Goal: Task Accomplishment & Management: Manage account settings

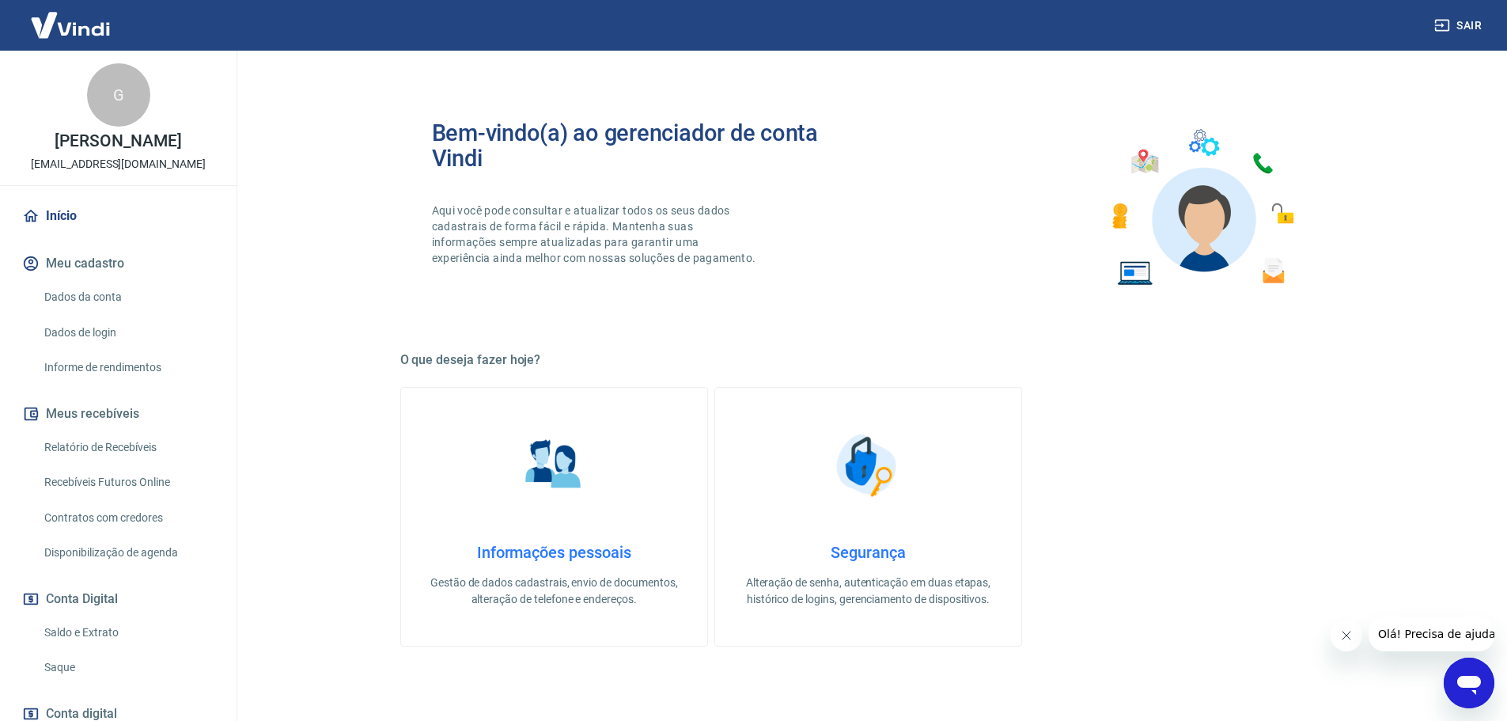
click at [116, 449] on link "Relatório de Recebíveis" at bounding box center [128, 447] width 180 height 32
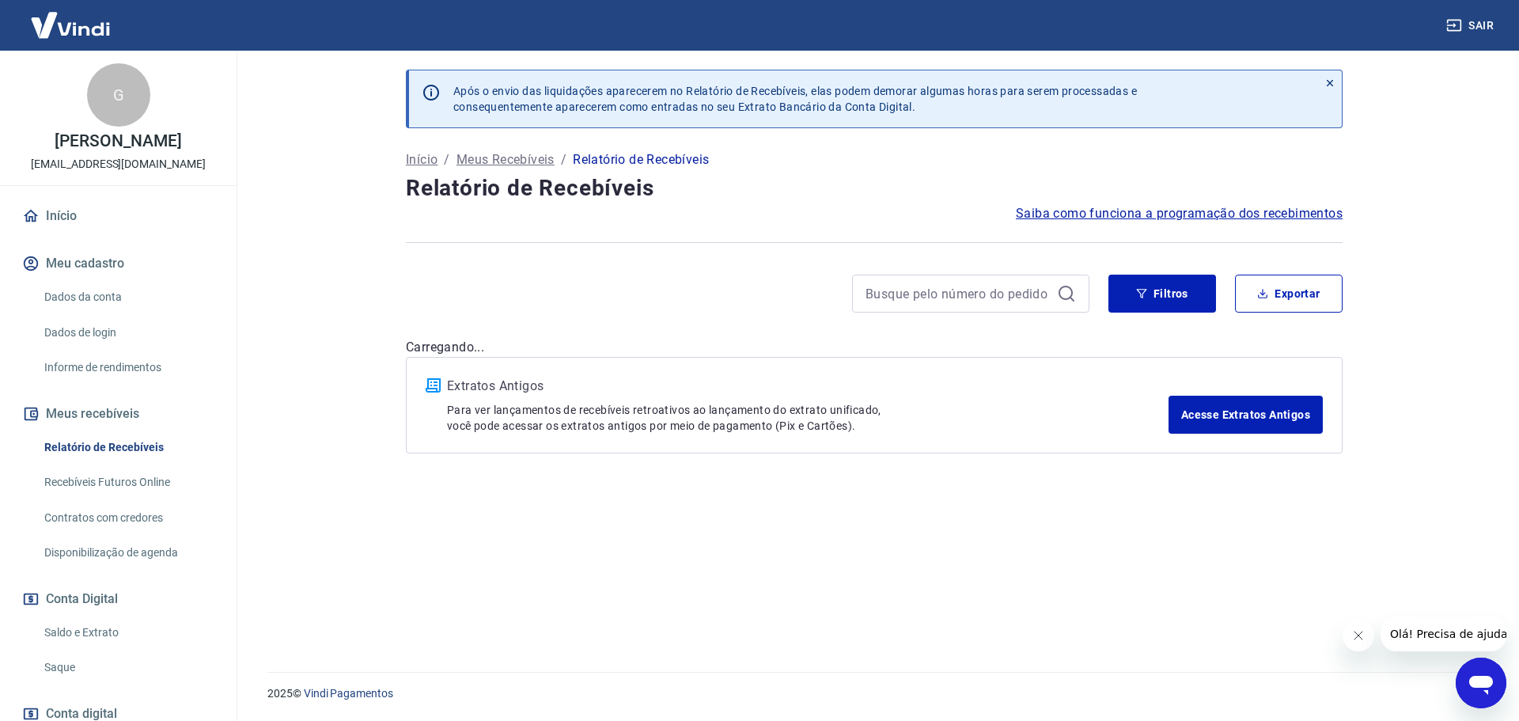
click at [74, 666] on link "Saque" at bounding box center [128, 667] width 180 height 32
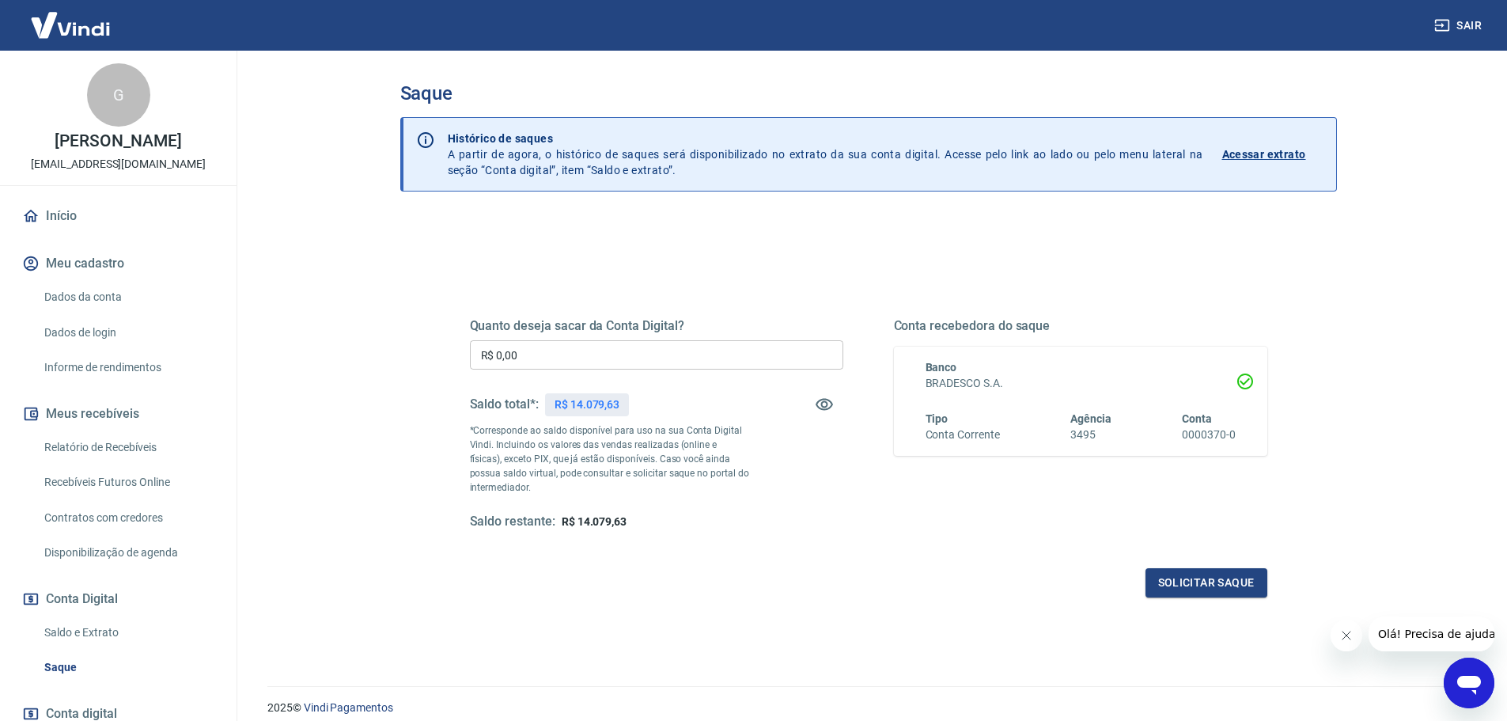
click at [109, 444] on link "Relatório de Recebíveis" at bounding box center [128, 447] width 180 height 32
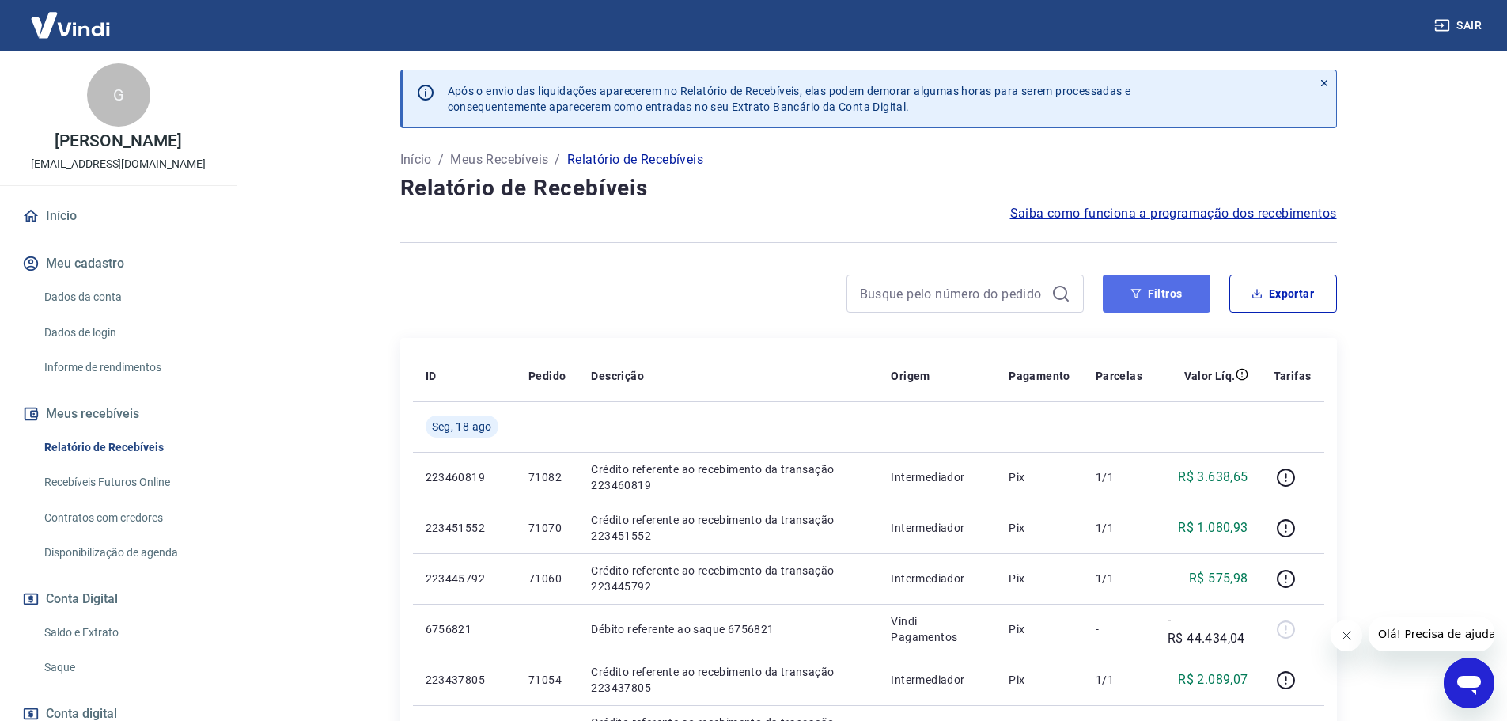
click at [1136, 301] on button "Filtros" at bounding box center [1157, 294] width 108 height 38
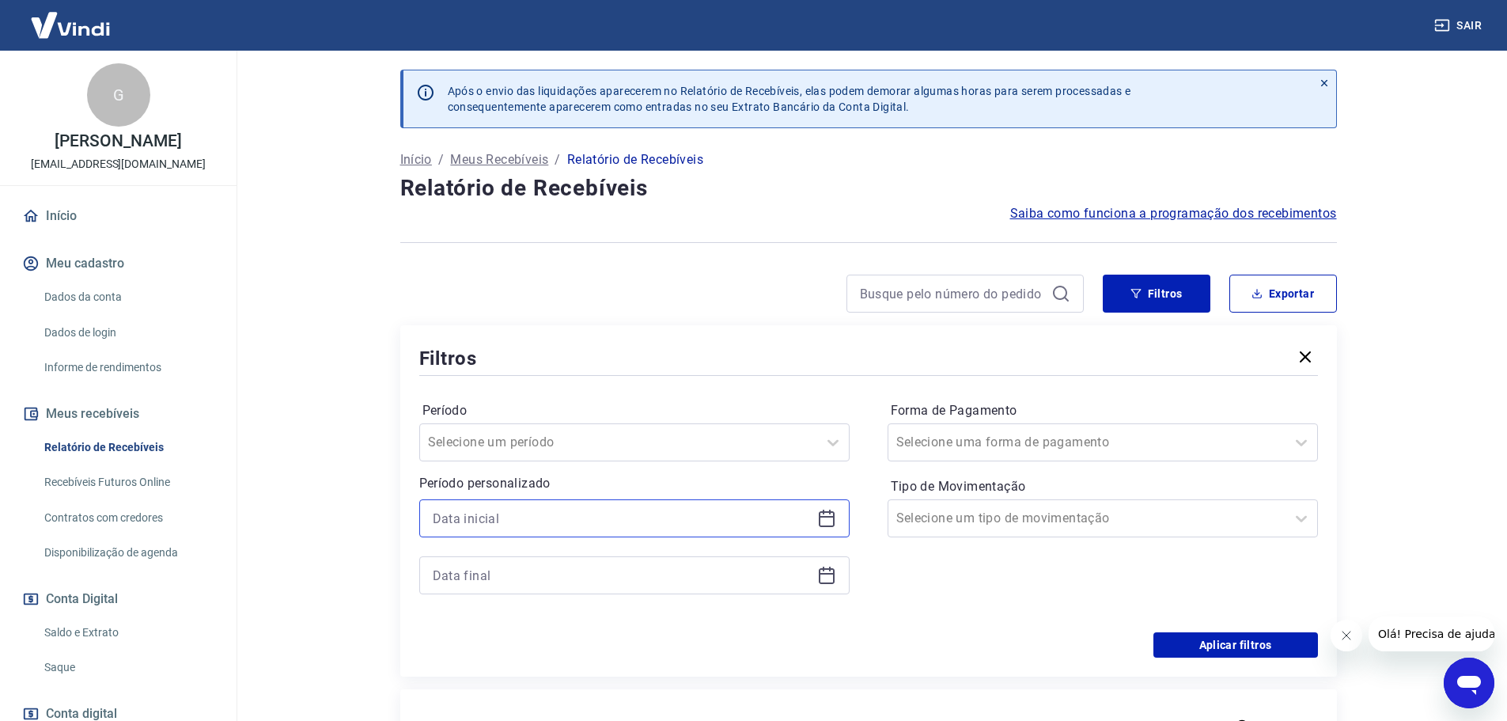
click at [492, 513] on input at bounding box center [622, 518] width 378 height 24
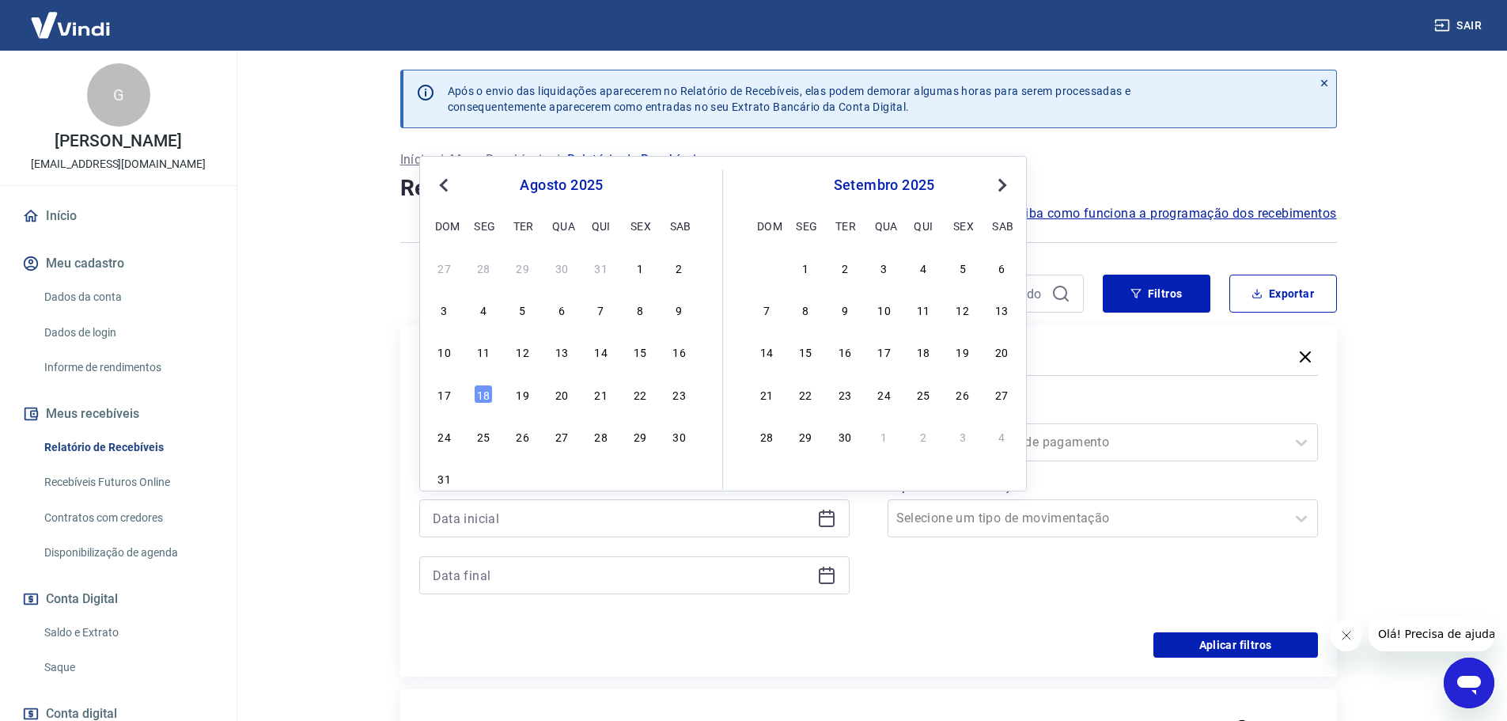
click at [605, 351] on div "14" at bounding box center [601, 351] width 19 height 19
type input "14/08/2025"
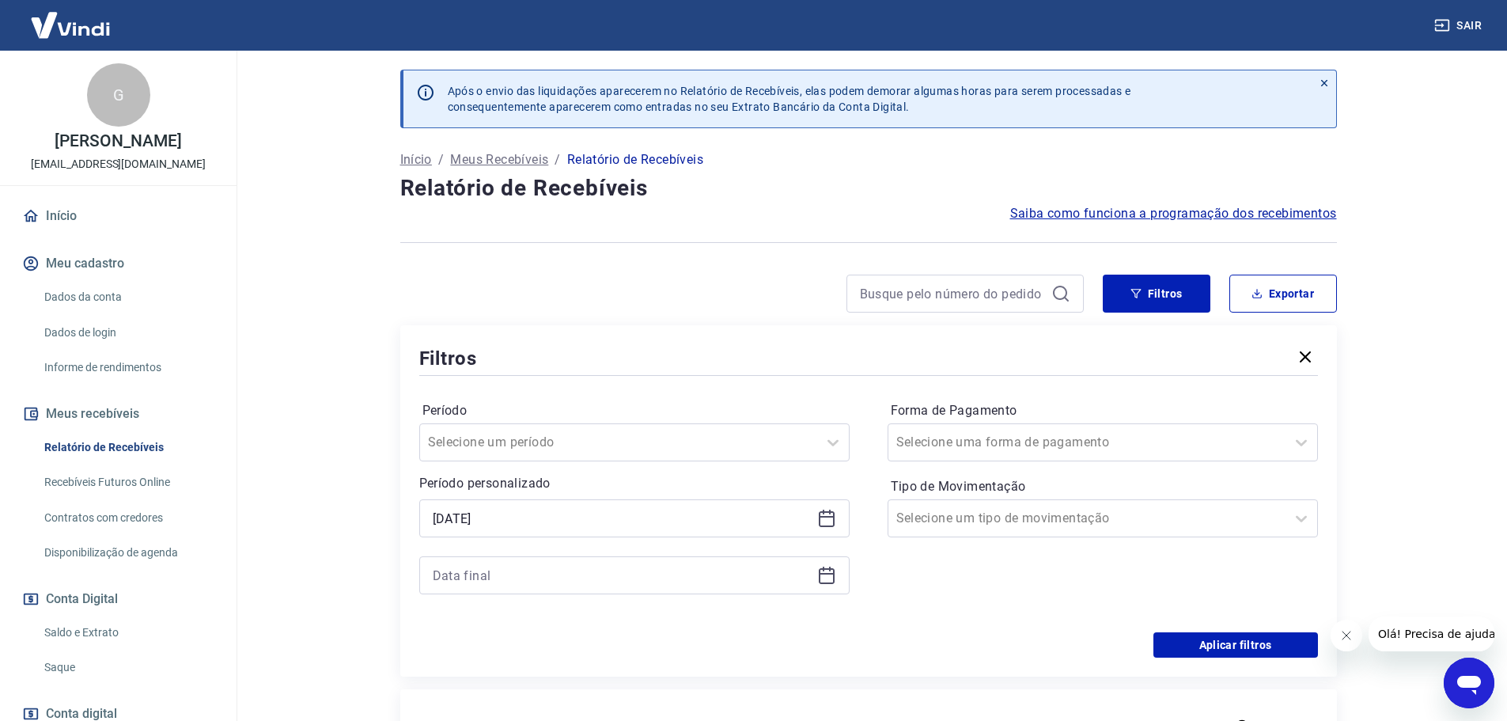
click at [536, 589] on div at bounding box center [634, 575] width 430 height 38
click at [518, 578] on input at bounding box center [622, 575] width 378 height 24
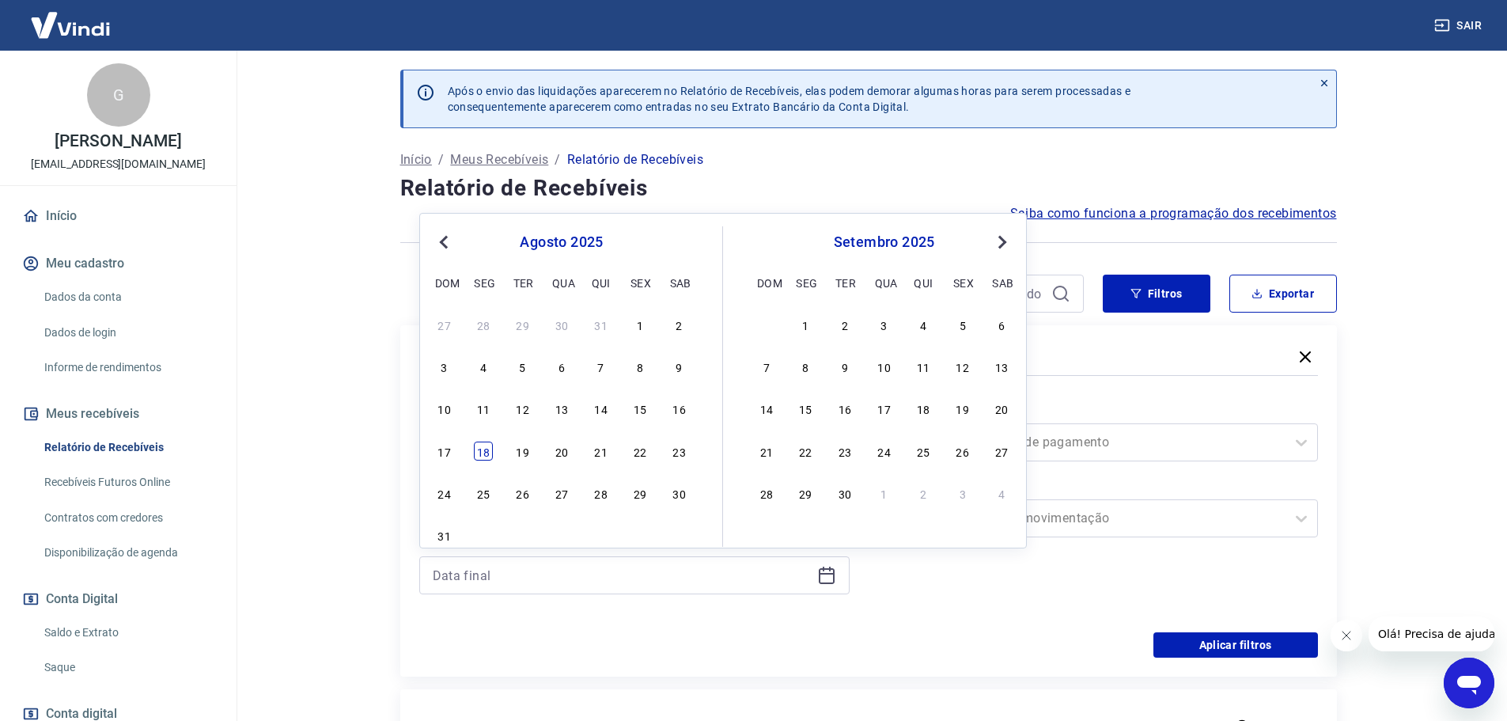
click at [491, 455] on div "18" at bounding box center [483, 451] width 19 height 19
type input "18/08/2025"
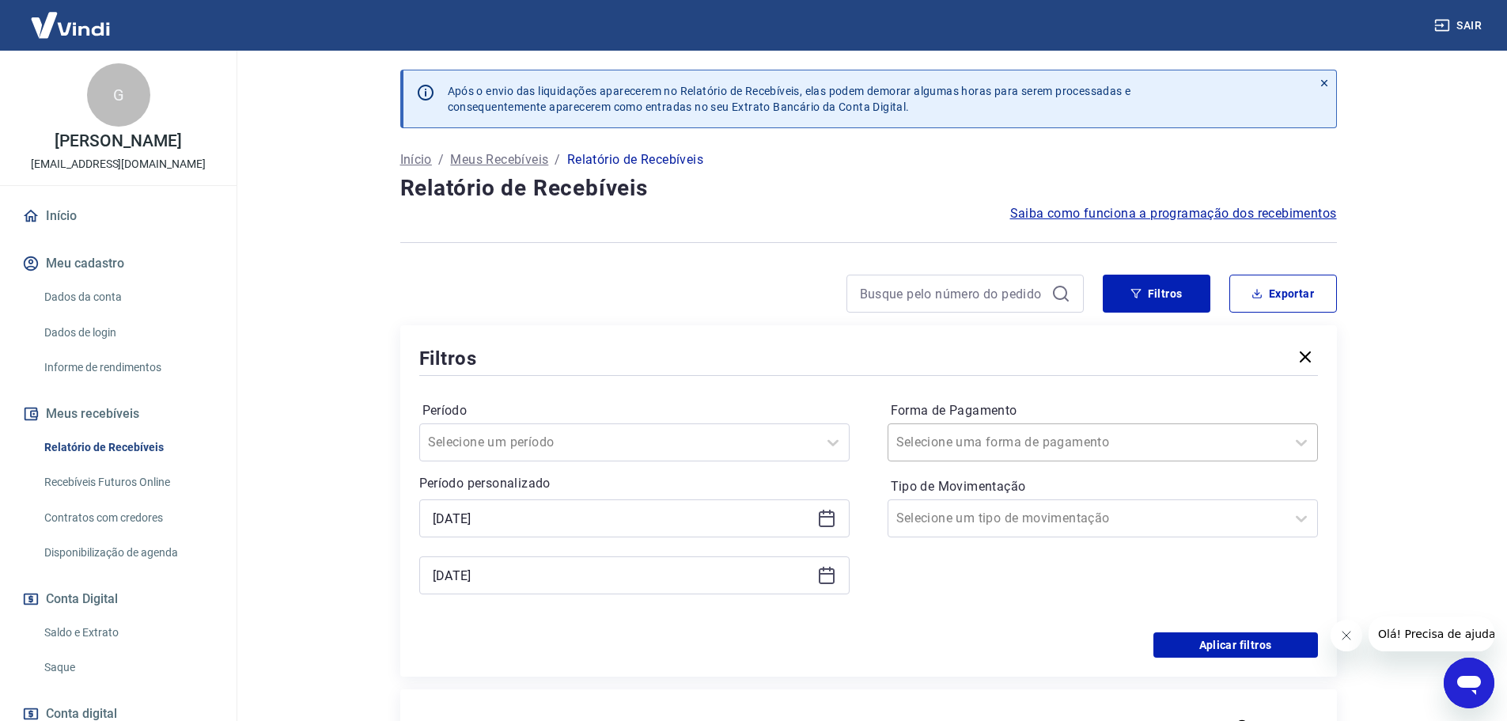
click at [991, 442] on input "Forma de Pagamento" at bounding box center [977, 442] width 160 height 19
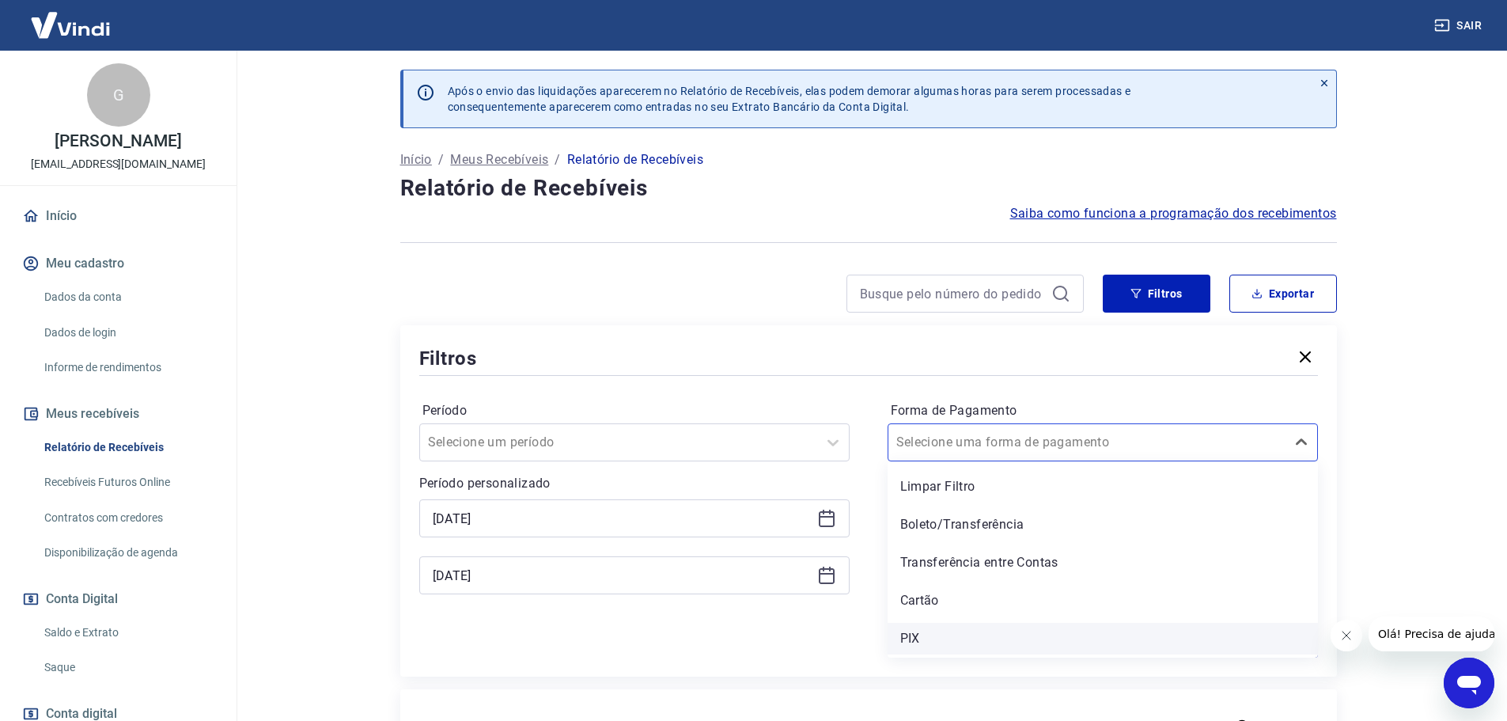
click at [958, 639] on div "PIX" at bounding box center [1103, 639] width 430 height 32
click at [1136, 301] on button "Filtros" at bounding box center [1157, 294] width 108 height 38
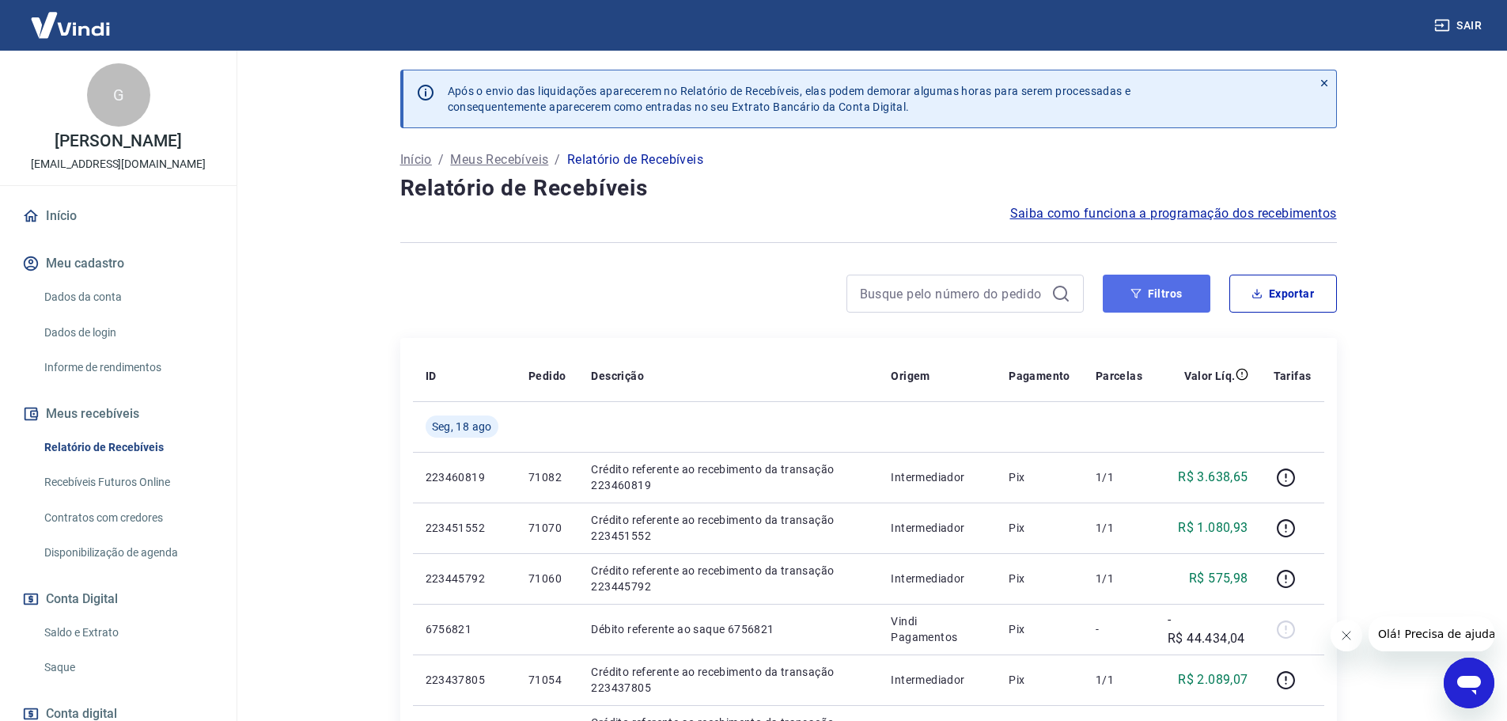
click at [1168, 292] on button "Filtros" at bounding box center [1157, 294] width 108 height 38
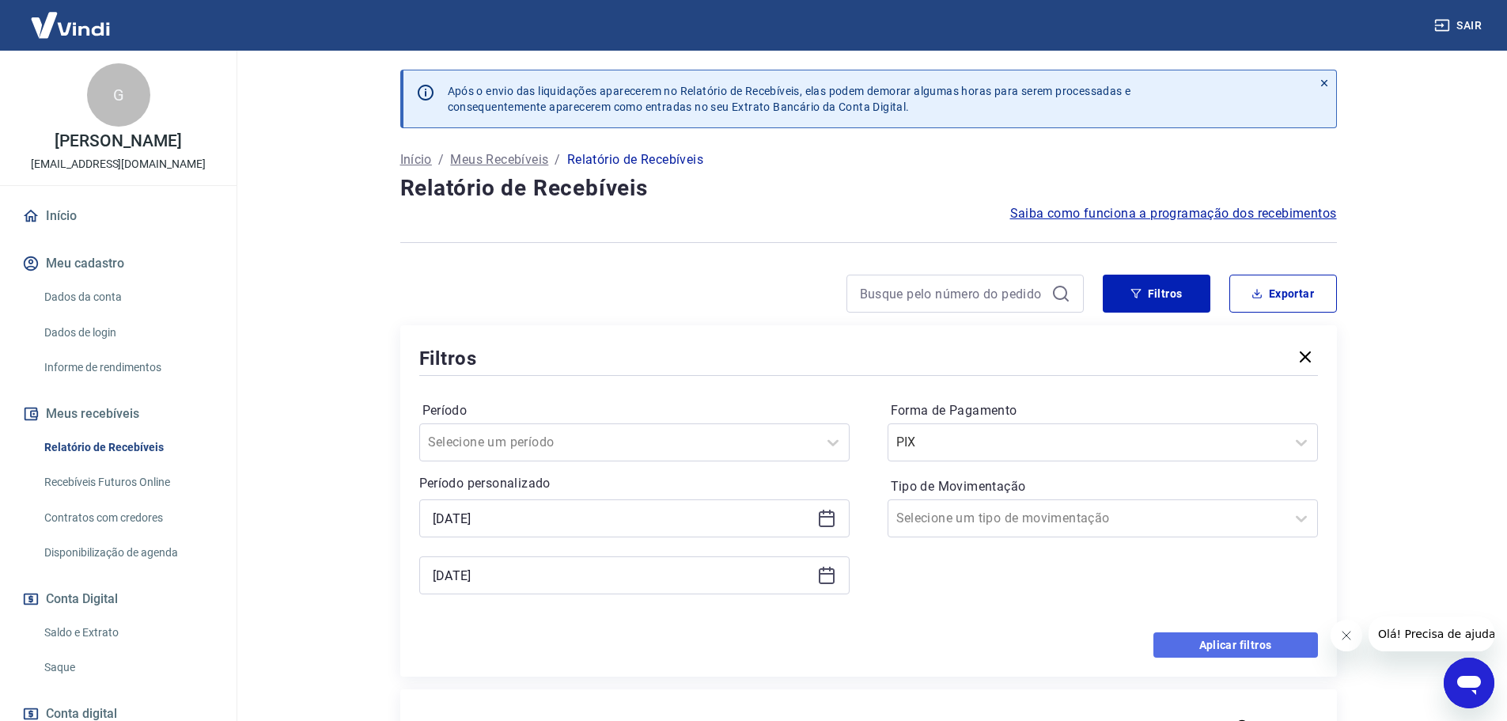
click at [1276, 639] on button "Aplicar filtros" at bounding box center [1236, 644] width 165 height 25
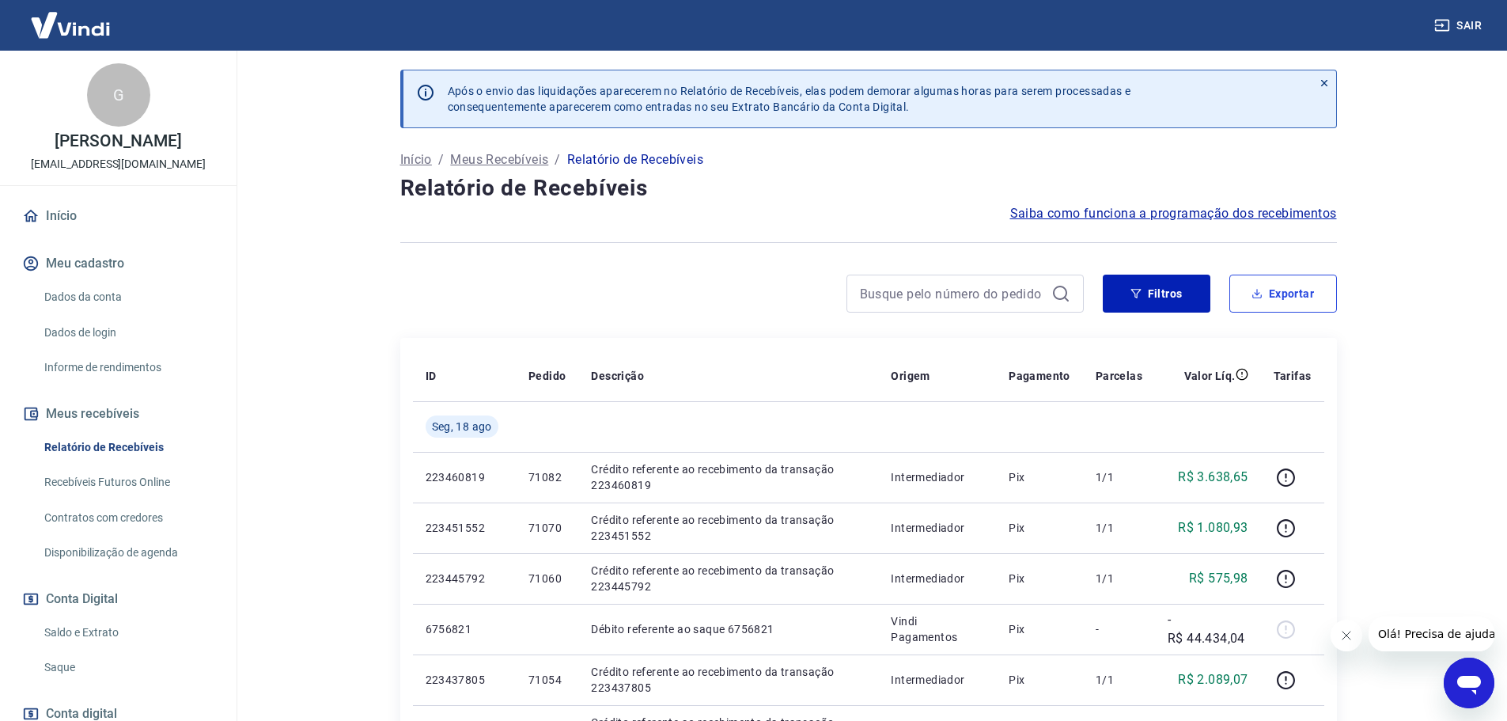
click at [1270, 291] on button "Exportar" at bounding box center [1284, 294] width 108 height 38
type input "14/08/2025"
type input "18/08/2025"
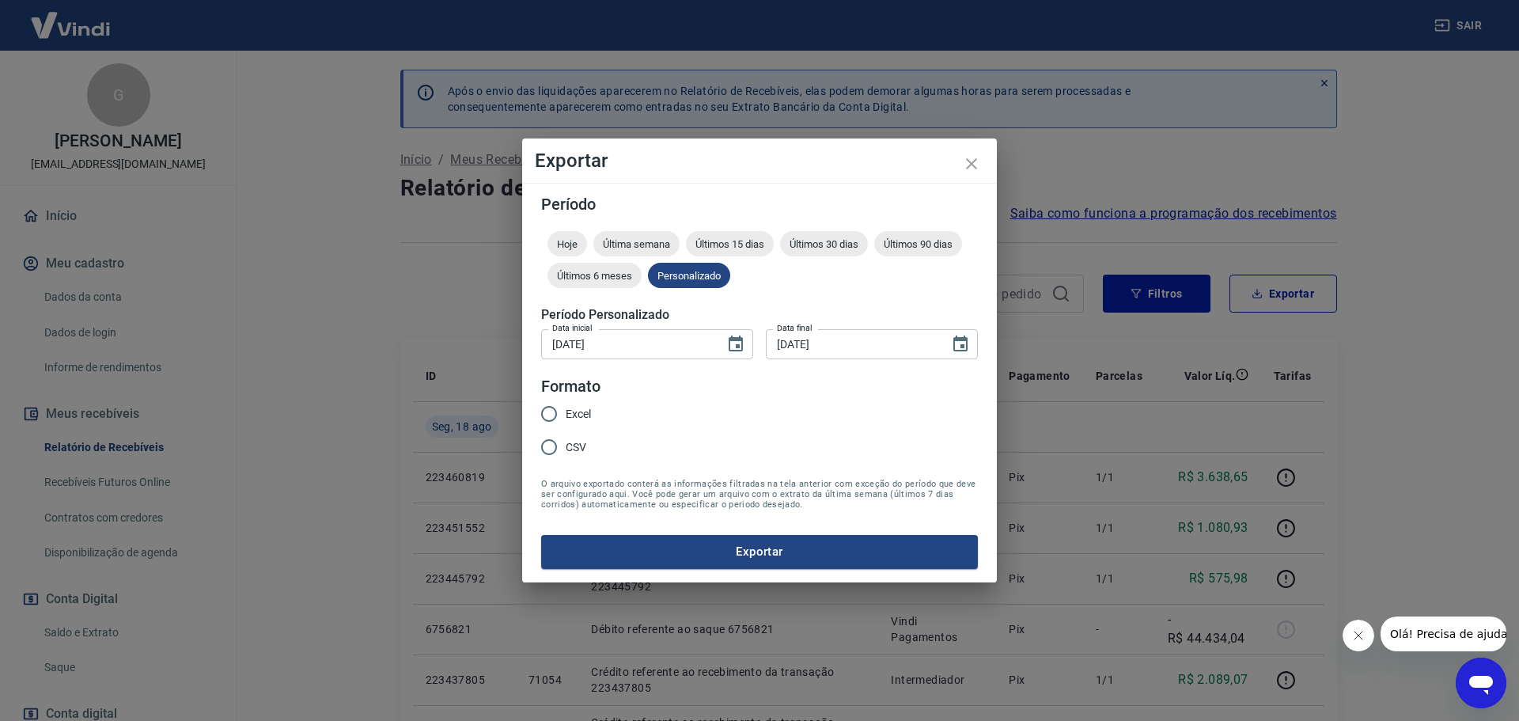
click at [574, 411] on span "Excel" at bounding box center [578, 414] width 25 height 17
click at [566, 411] on input "Excel" at bounding box center [549, 413] width 33 height 33
radio input "true"
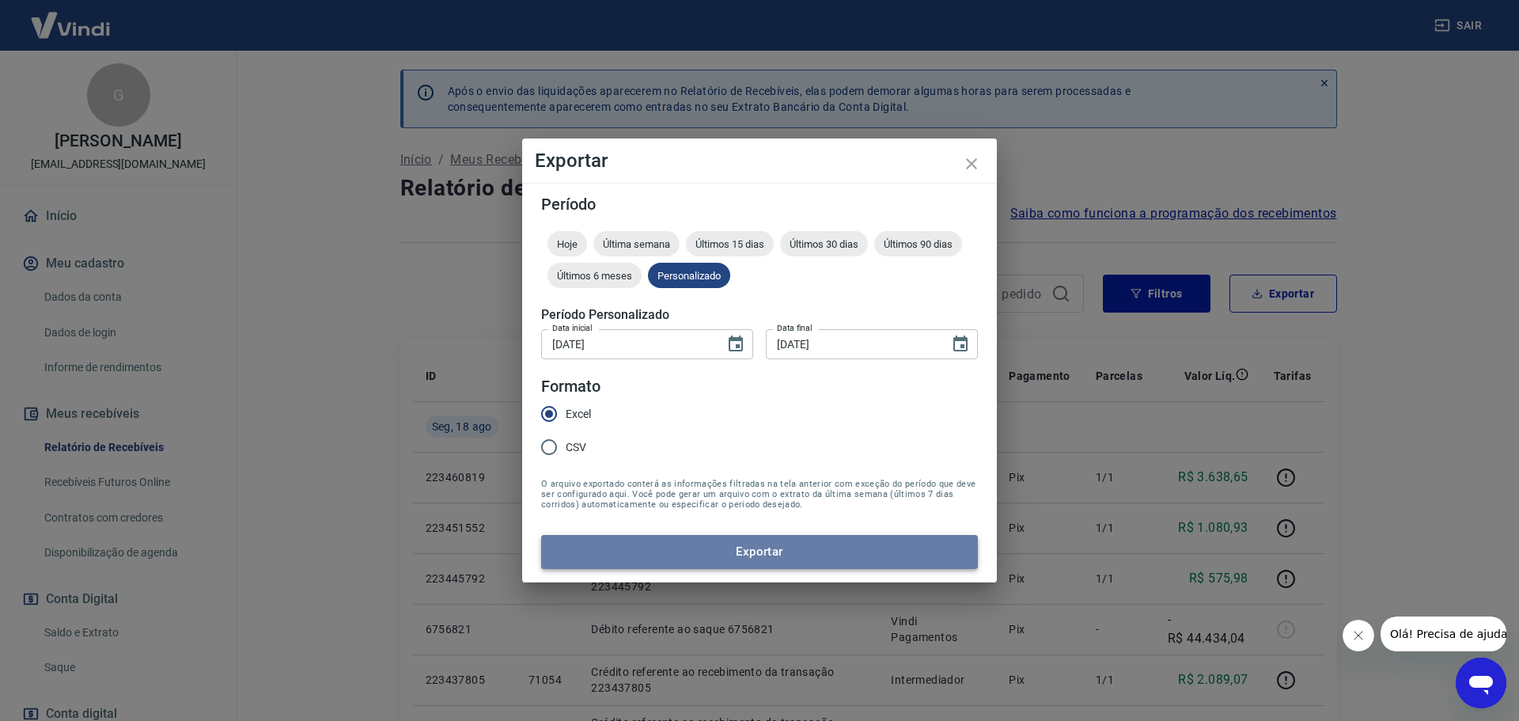
click at [783, 548] on button "Exportar" at bounding box center [759, 551] width 437 height 33
